Goal: Transaction & Acquisition: Purchase product/service

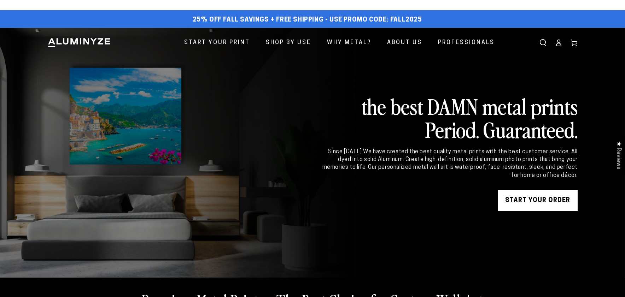
click at [552, 209] on link "START YOUR Order" at bounding box center [538, 200] width 80 height 21
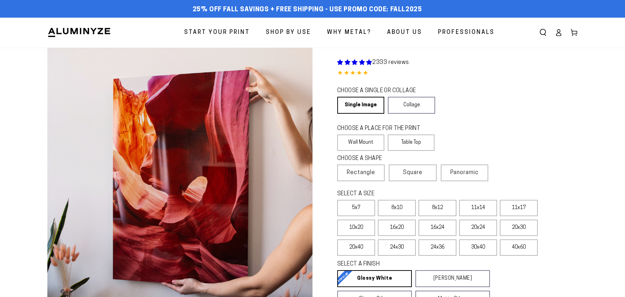
select select "**********"
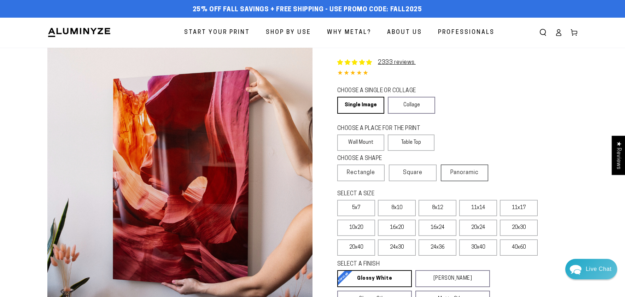
click at [462, 175] on span "Panoramic" at bounding box center [464, 173] width 28 height 6
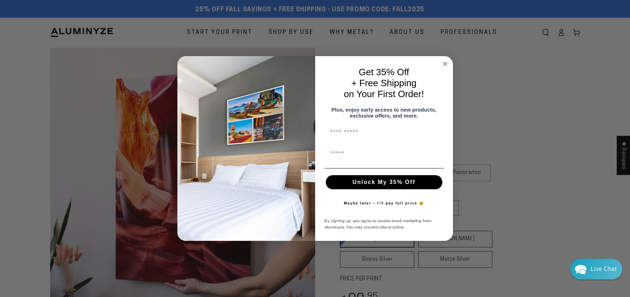
click at [446, 62] on circle "Close dialog" at bounding box center [445, 64] width 8 height 8
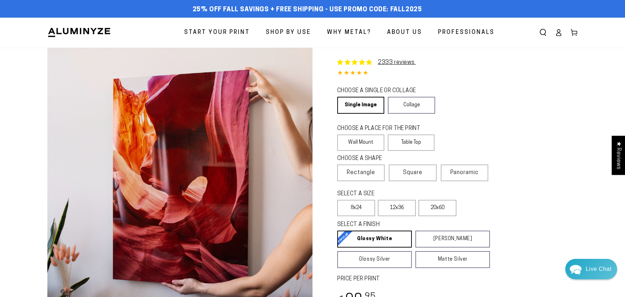
click at [556, 38] on link "Account" at bounding box center [559, 33] width 16 height 16
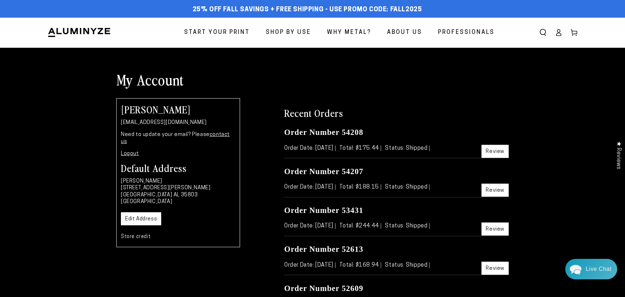
click at [208, 30] on span "Start Your Print" at bounding box center [217, 33] width 66 height 10
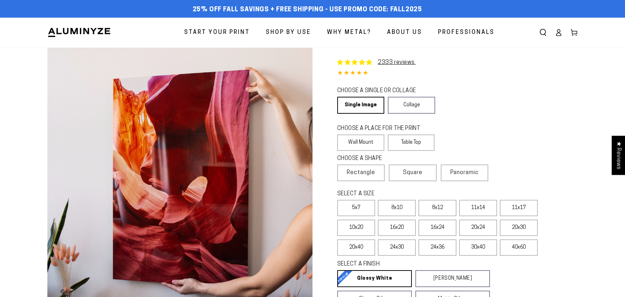
select select "**********"
click at [471, 173] on span "Panoramic" at bounding box center [464, 173] width 28 height 6
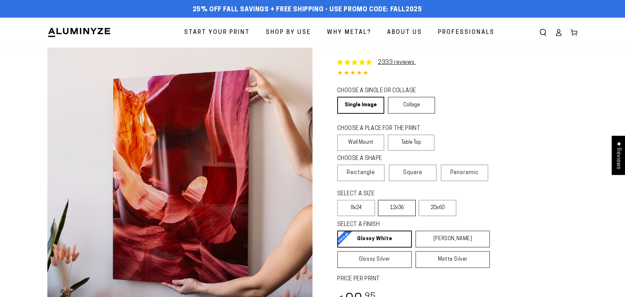
click at [396, 214] on label "12x36" at bounding box center [397, 208] width 38 height 16
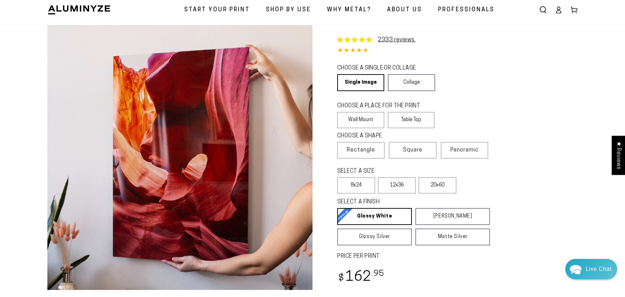
scroll to position [35, 0]
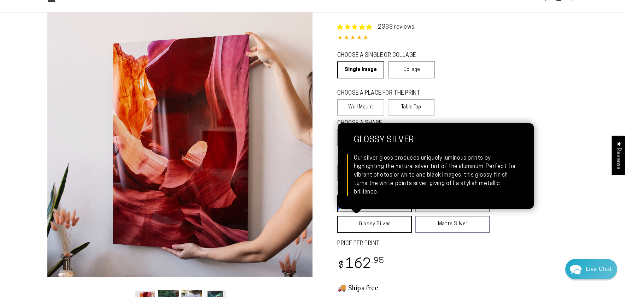
click at [392, 226] on link "Glossy Silver Glossy Silver Our silver gloss produces uniquely luminous prints …" at bounding box center [374, 224] width 75 height 17
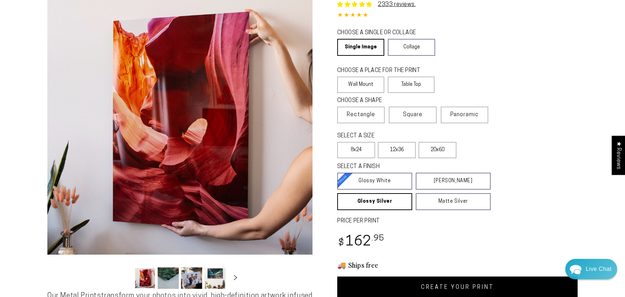
scroll to position [71, 0]
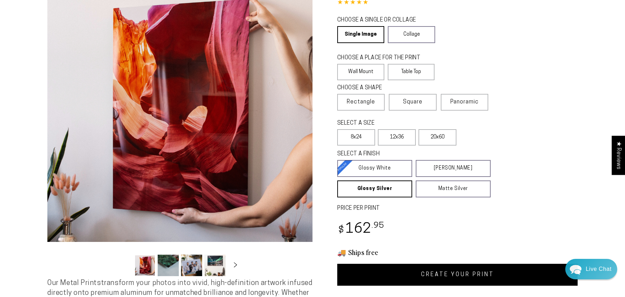
click at [446, 268] on link "CREATE YOUR PRINT" at bounding box center [457, 275] width 240 height 22
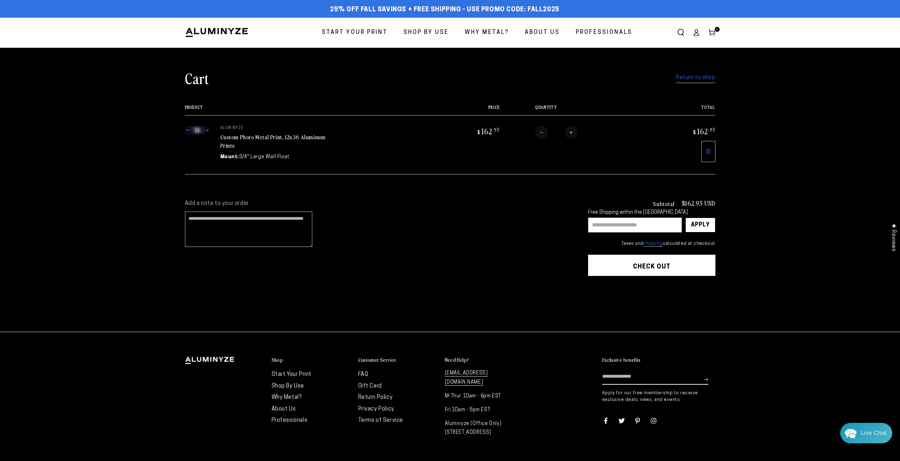
click at [636, 224] on input "text" at bounding box center [635, 225] width 94 height 15
type input "********"
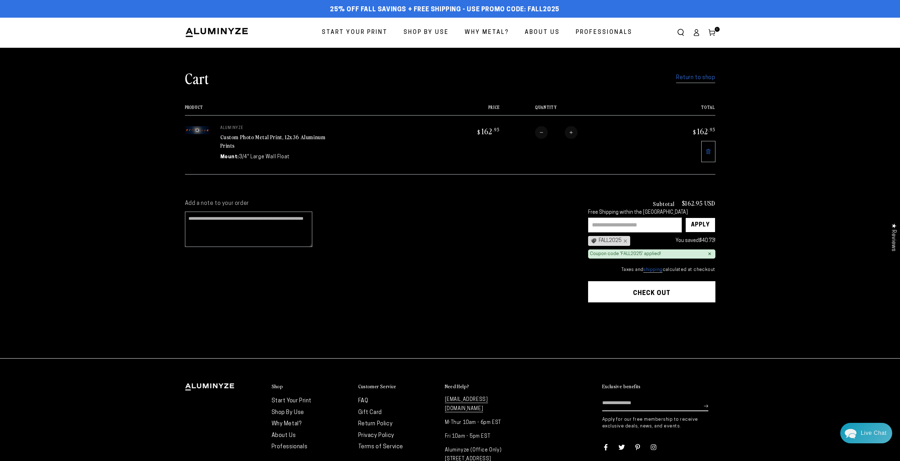
click at [644, 293] on button "Check out" at bounding box center [651, 291] width 127 height 21
